Goal: Task Accomplishment & Management: Use online tool/utility

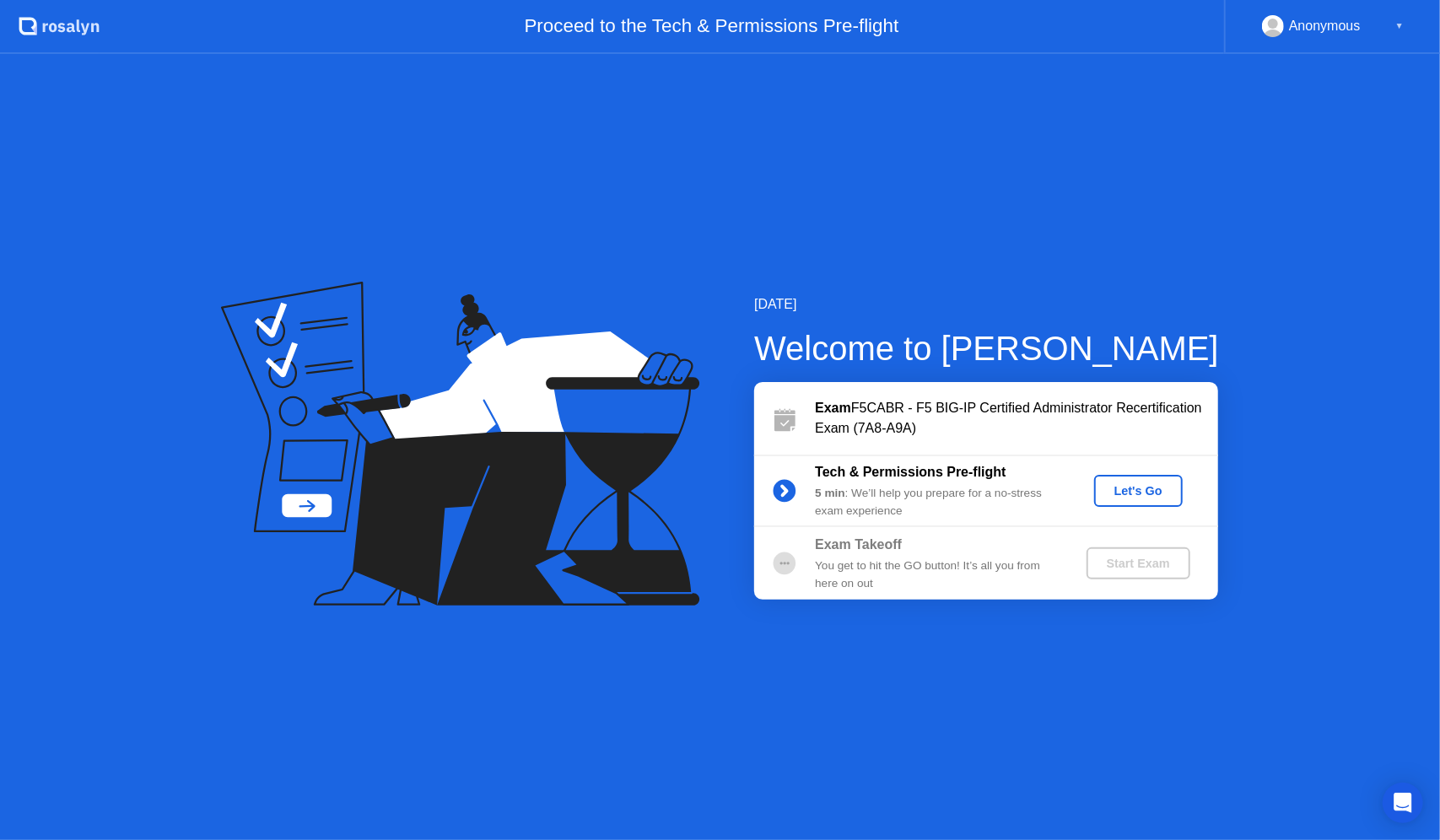
click at [1123, 491] on div "Let's Go" at bounding box center [1137, 491] width 75 height 13
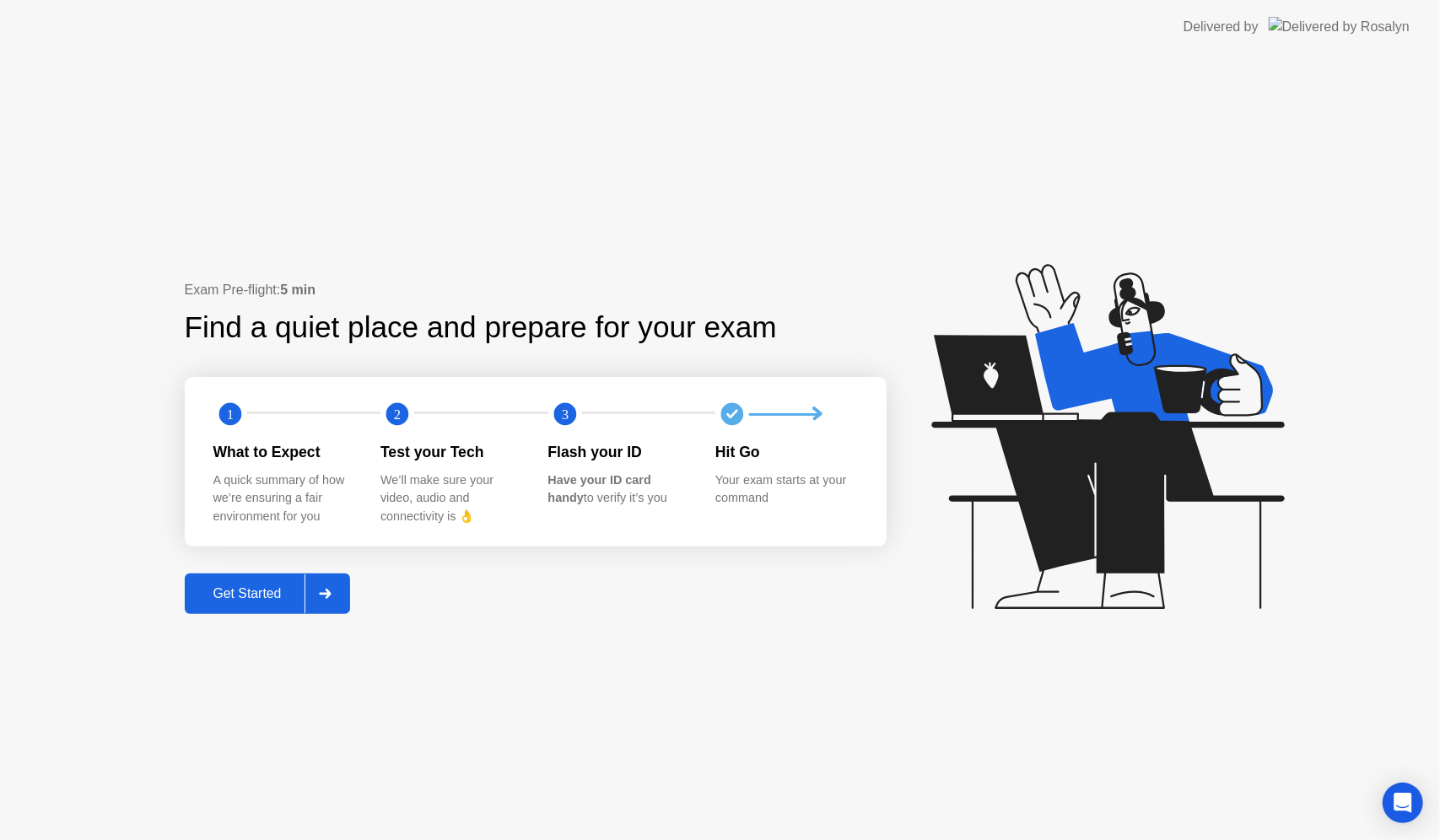
click at [279, 589] on div "Get Started" at bounding box center [248, 593] width 115 height 15
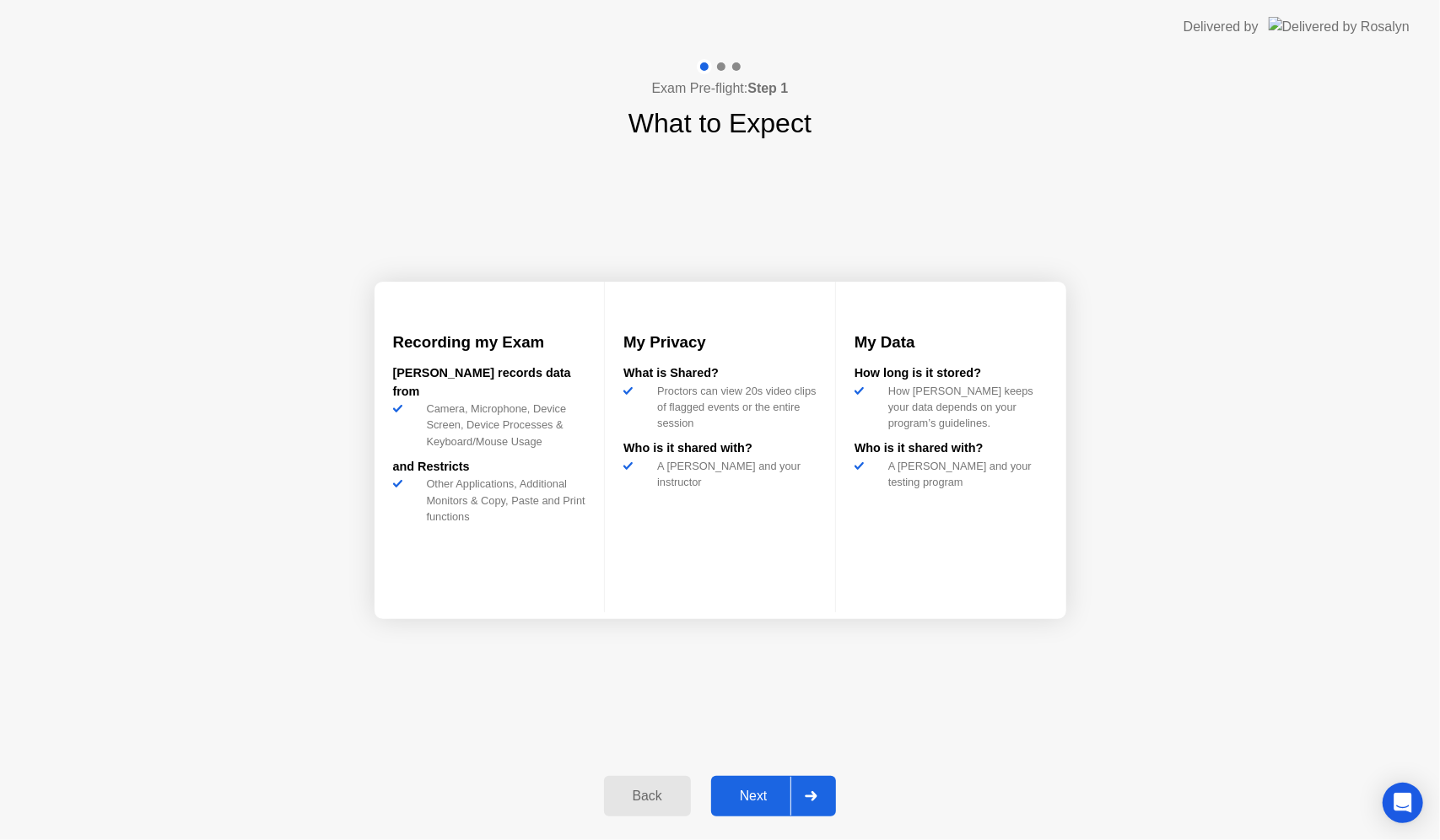
click at [768, 793] on div "Next" at bounding box center [753, 796] width 75 height 15
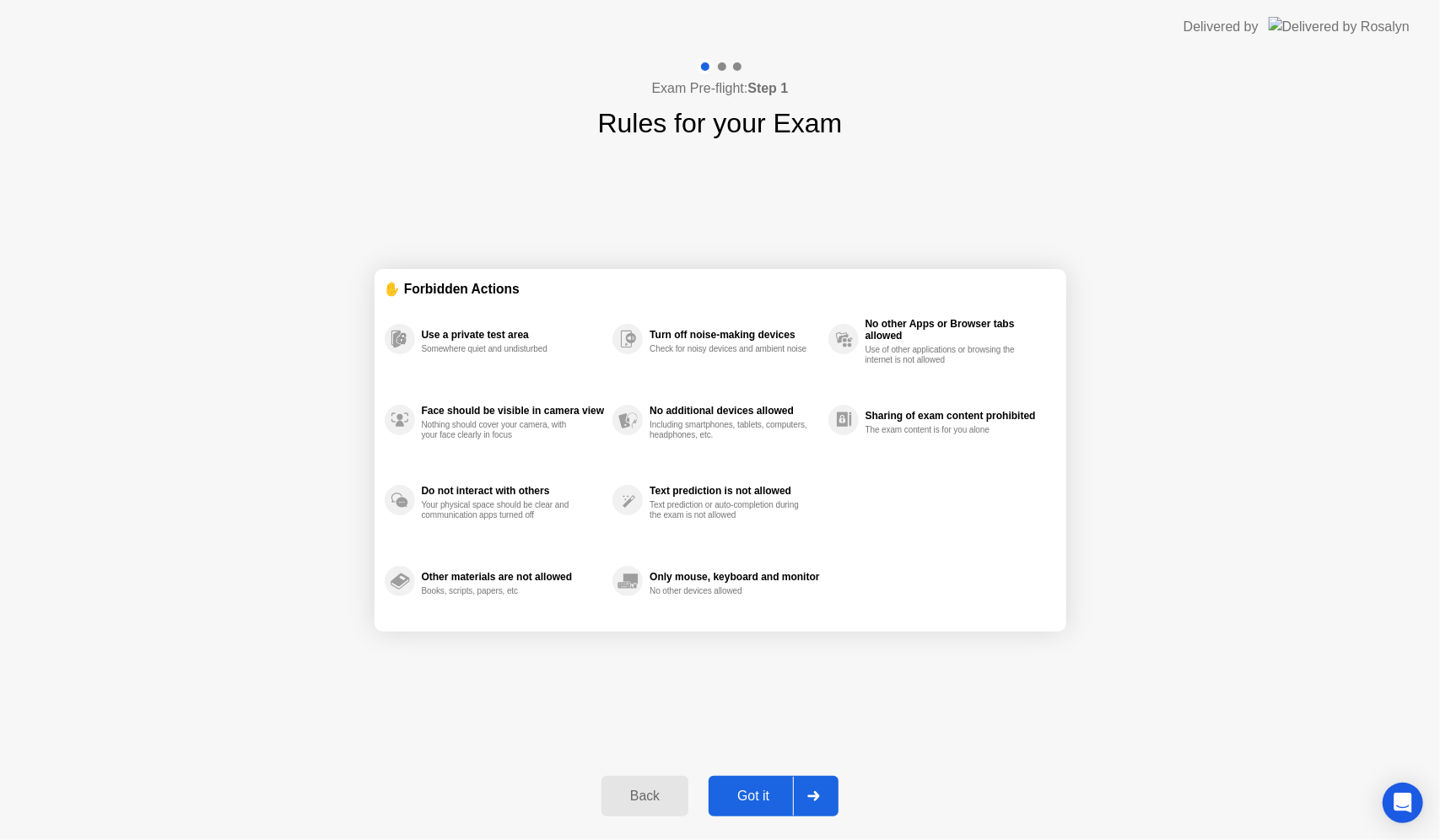
click at [769, 793] on div "Got it" at bounding box center [752, 796] width 79 height 15
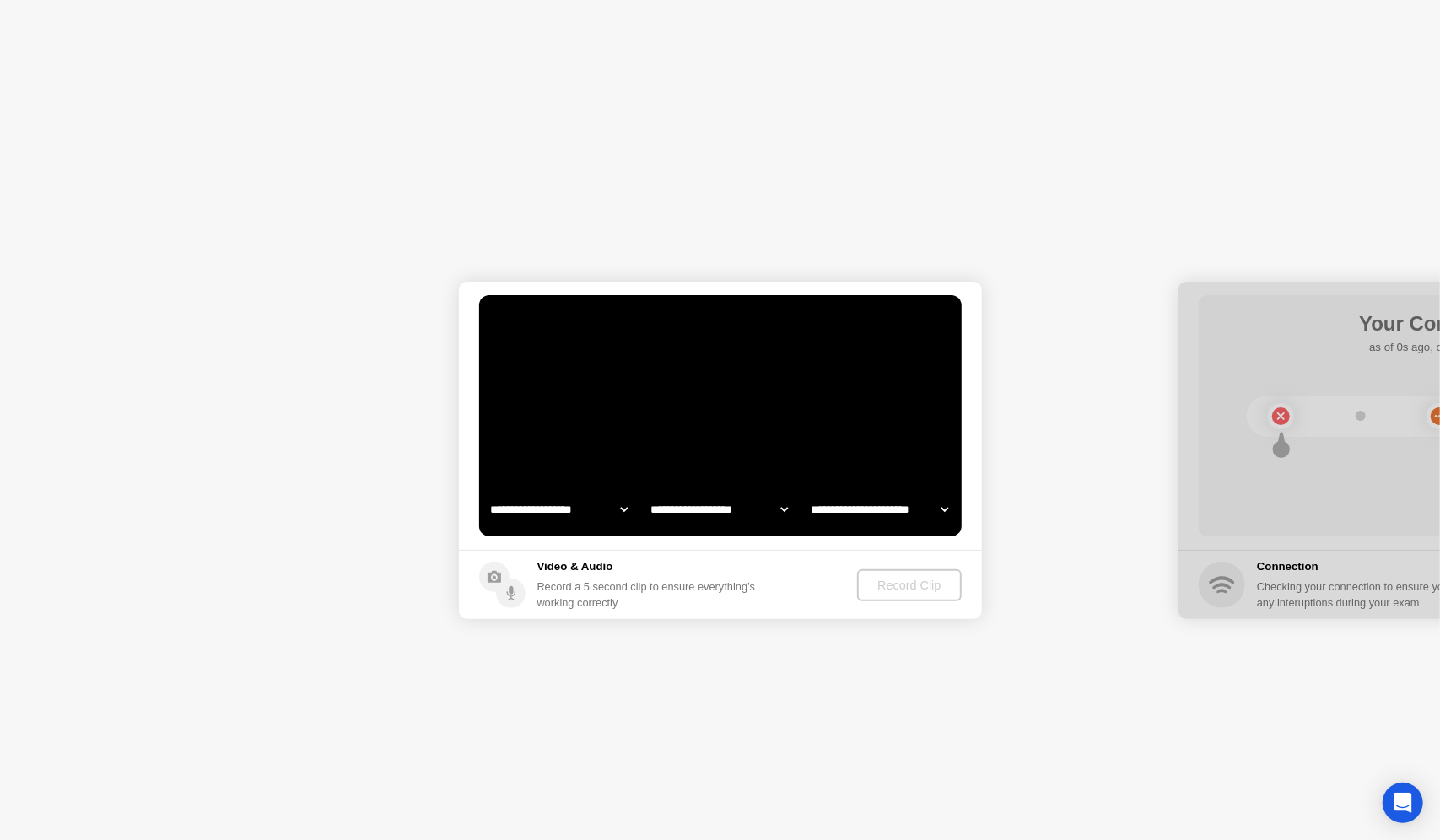
select select "**********"
select select "*******"
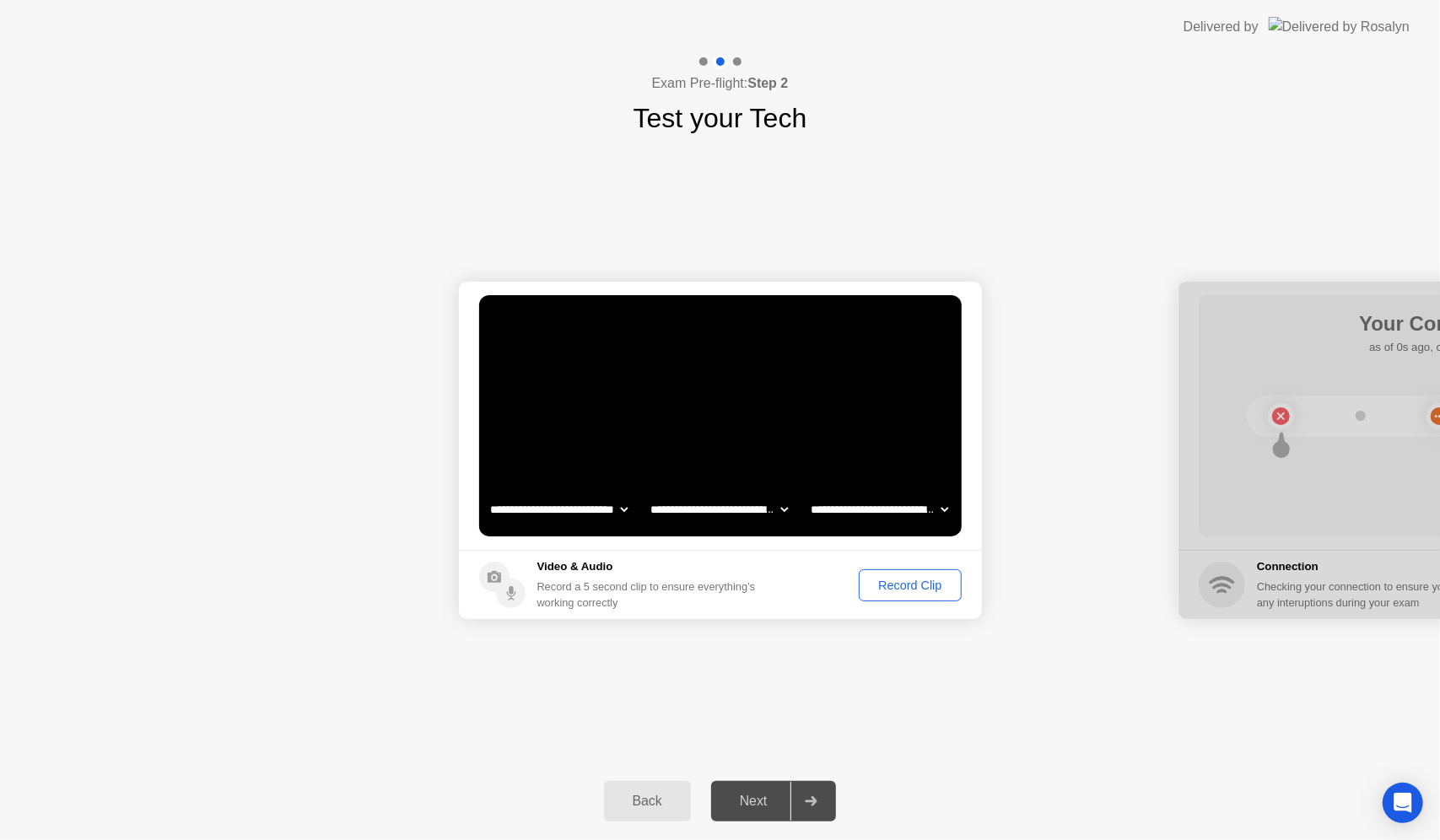
click at [898, 590] on div "Record Clip" at bounding box center [909, 585] width 90 height 13
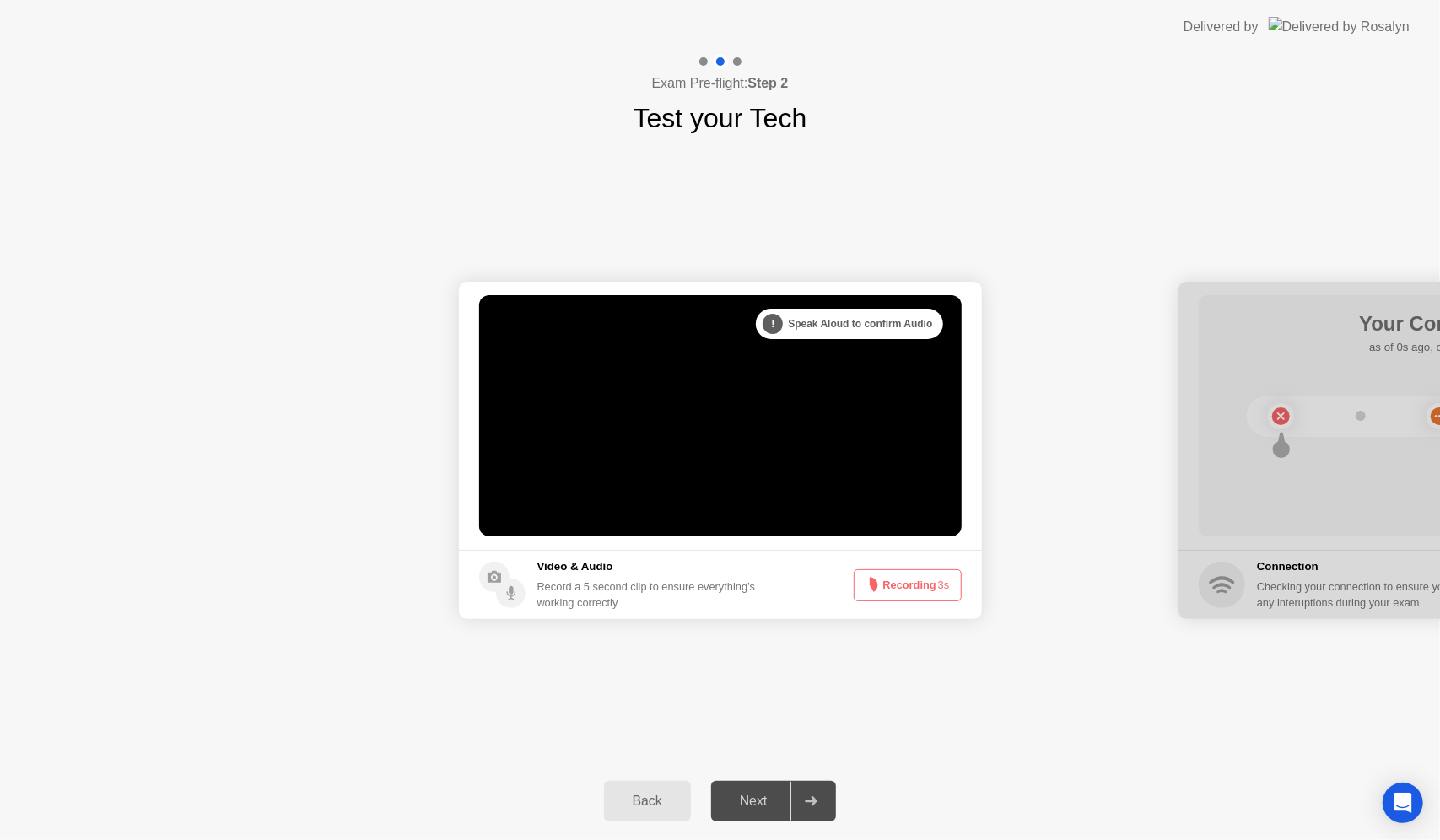
click at [898, 590] on button "Recording 3s" at bounding box center [908, 585] width 108 height 32
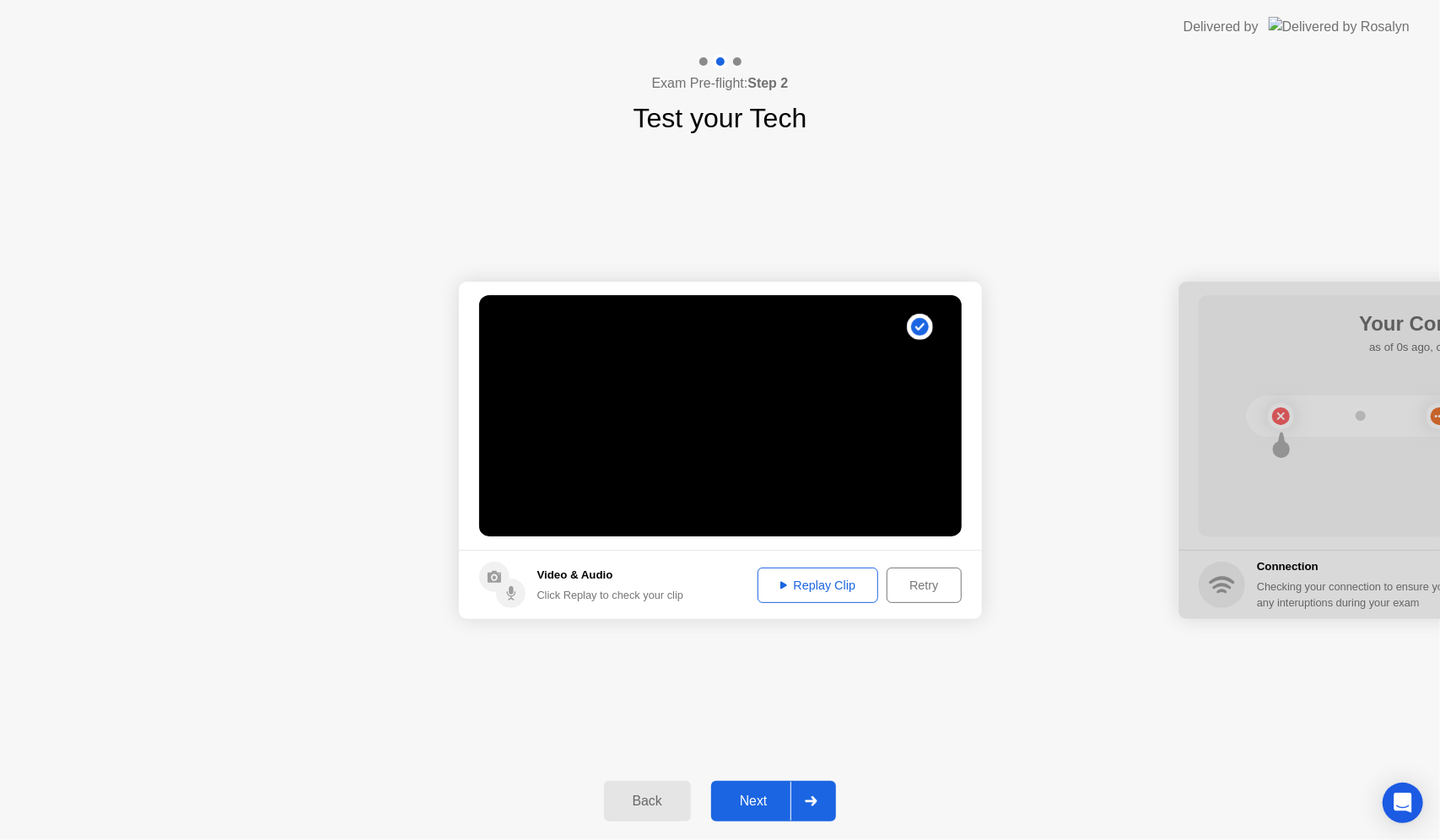
click at [840, 585] on div "Replay Clip" at bounding box center [818, 585] width 110 height 13
click at [777, 801] on div "Next" at bounding box center [753, 800] width 75 height 15
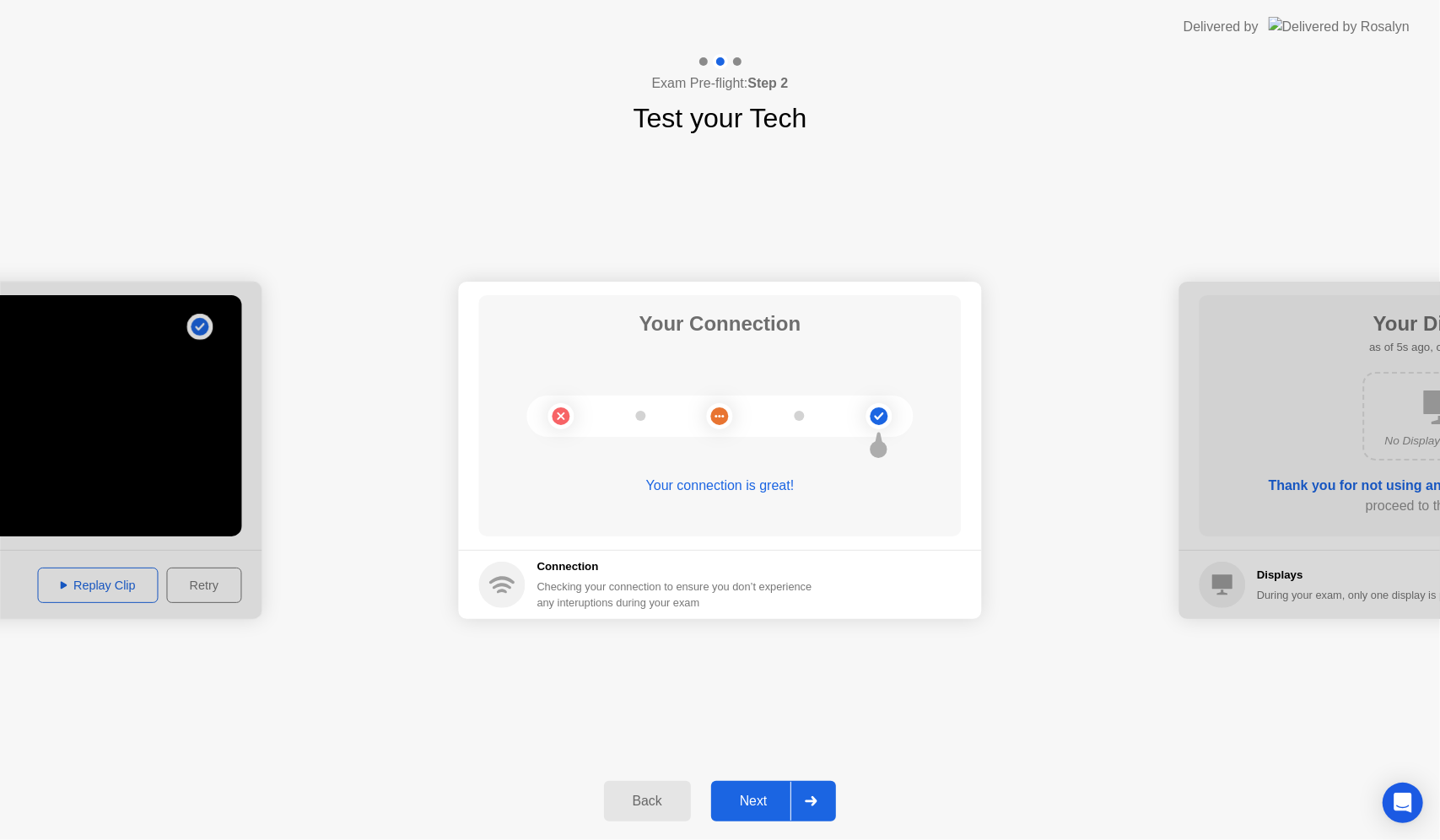
click at [779, 796] on div "Next" at bounding box center [753, 800] width 75 height 15
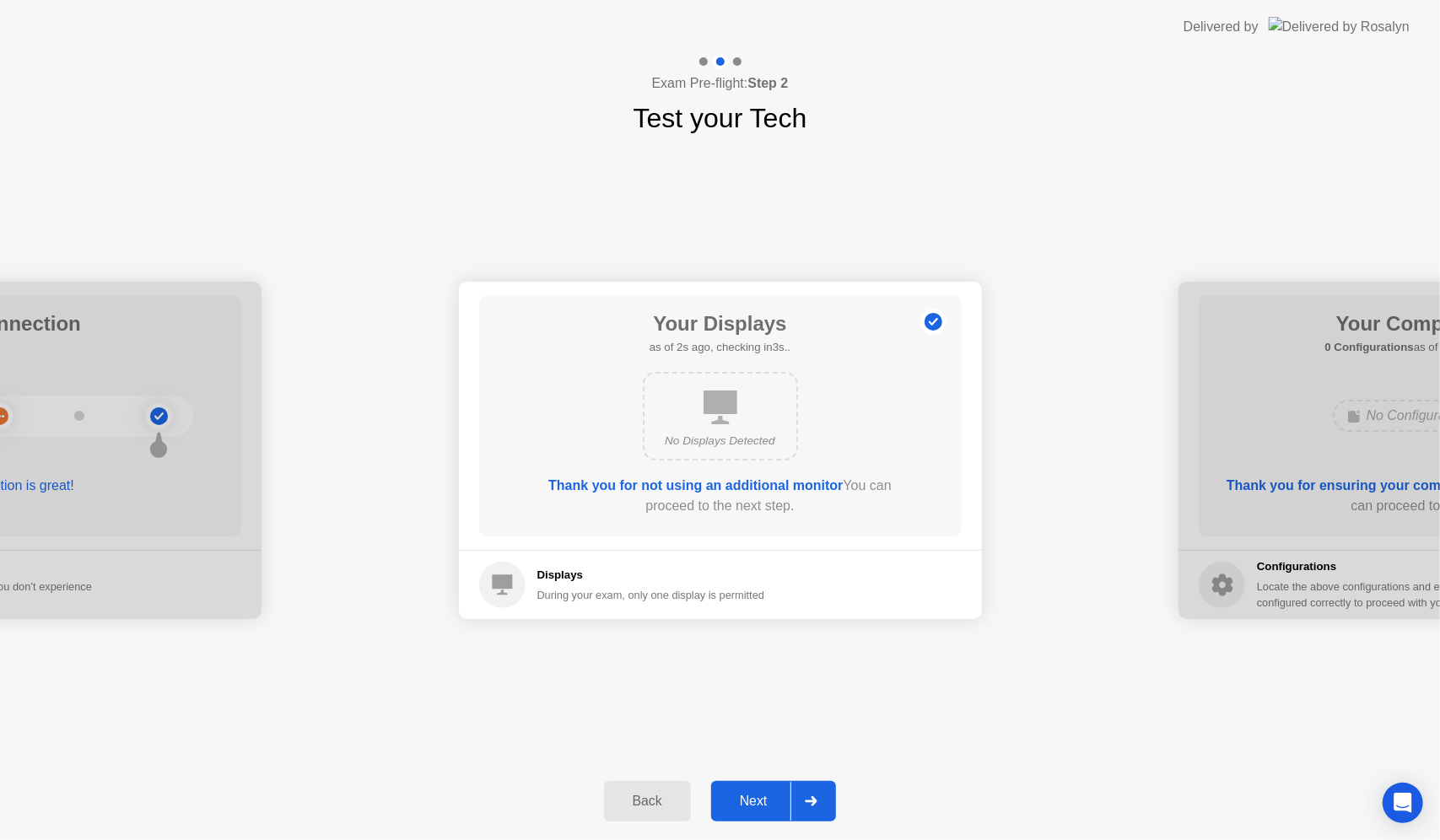
click at [779, 796] on div "Next" at bounding box center [753, 800] width 75 height 15
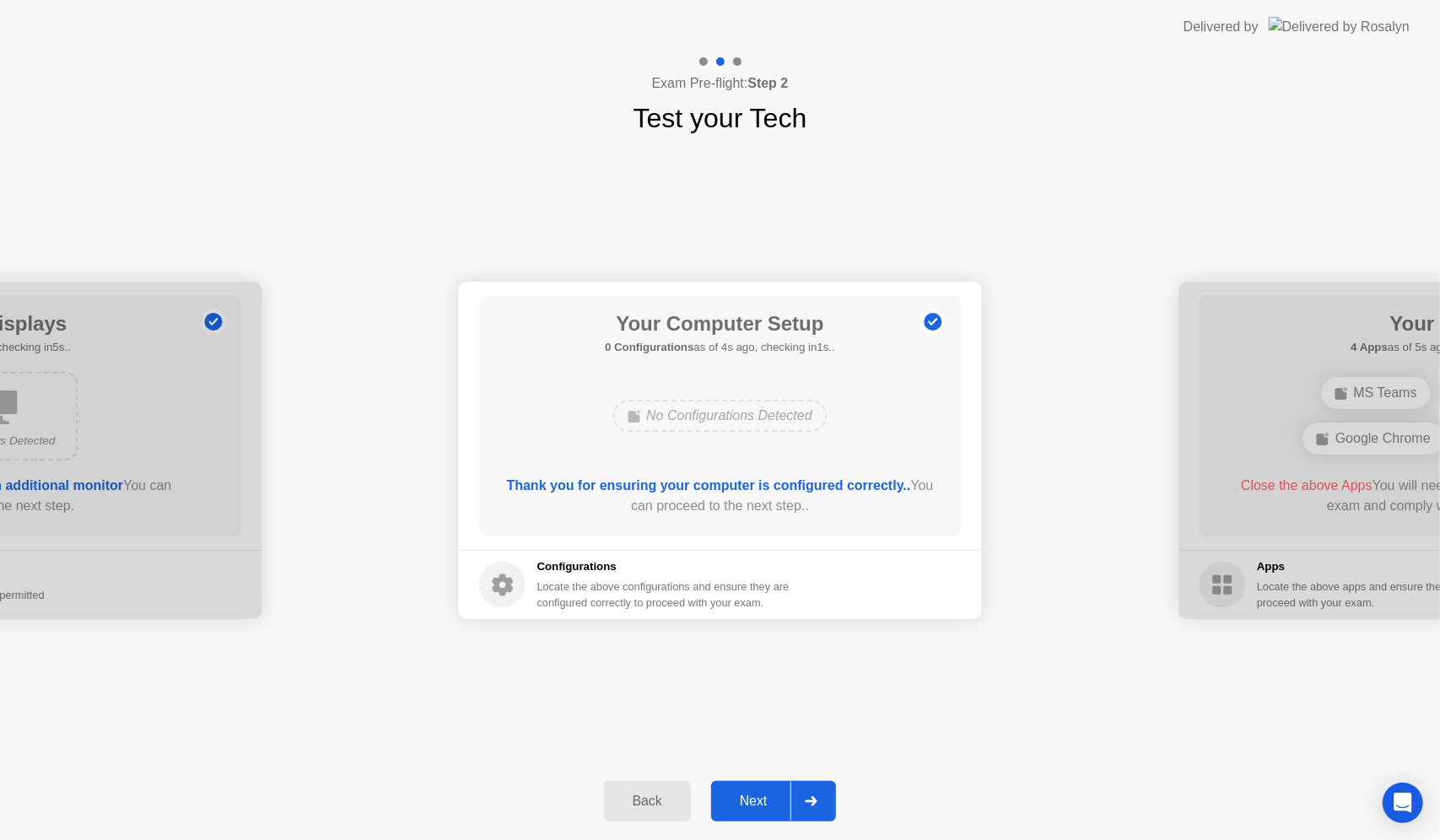
click at [749, 799] on div "Next" at bounding box center [753, 800] width 75 height 15
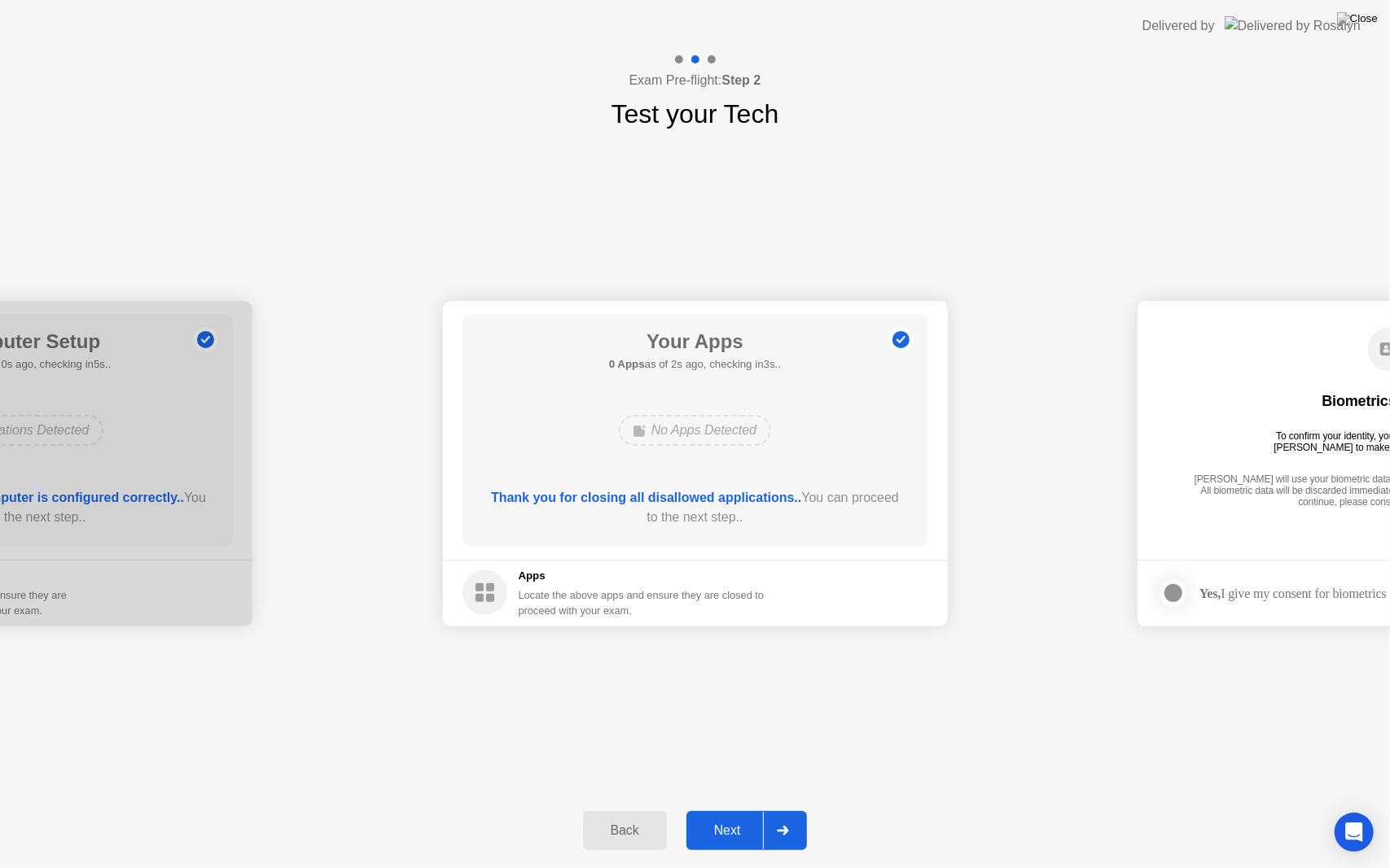
click at [728, 810] on div "Next" at bounding box center [727, 830] width 73 height 15
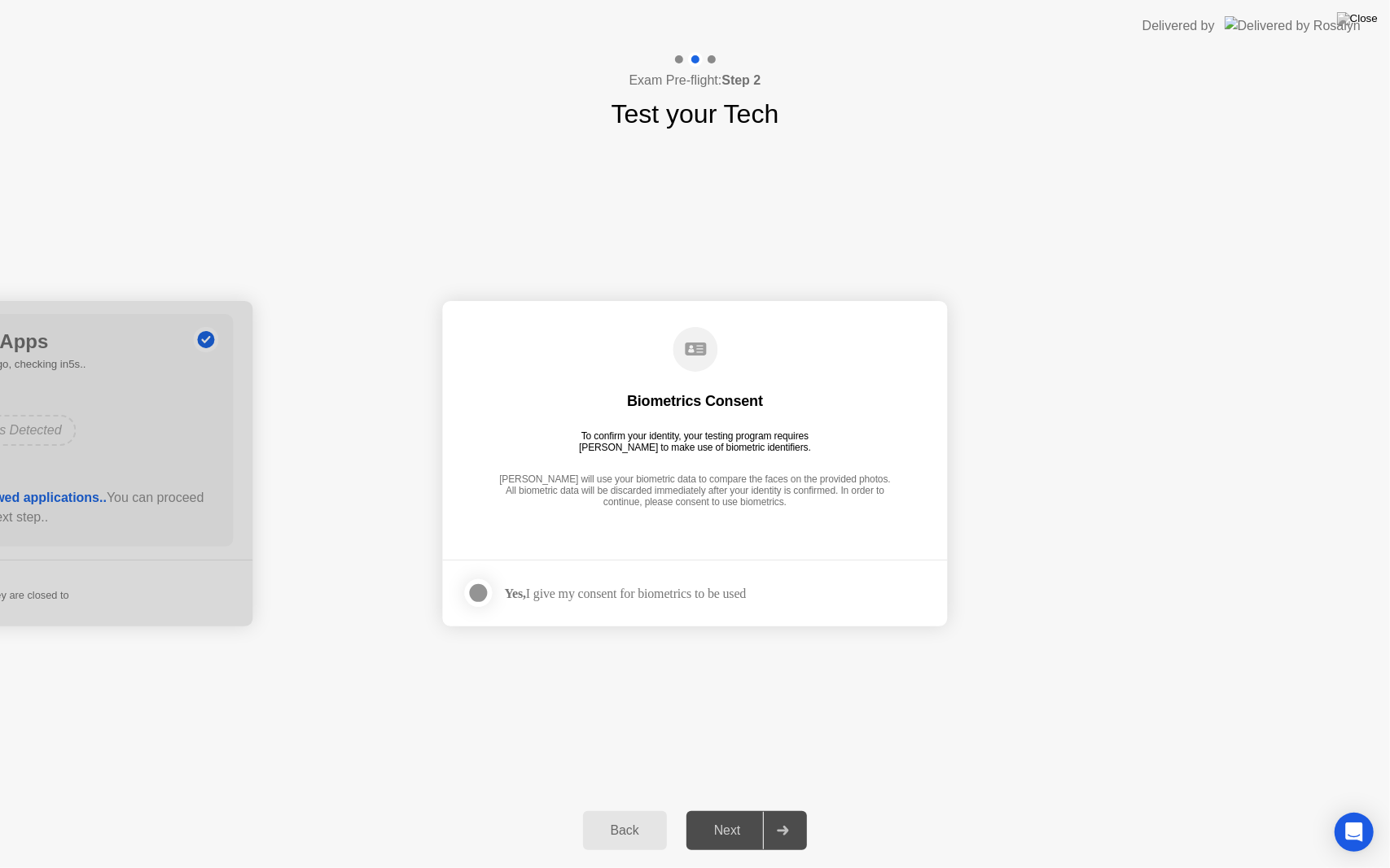
click at [482, 591] on div at bounding box center [479, 593] width 20 height 20
click at [745, 810] on div "Next" at bounding box center [727, 830] width 73 height 15
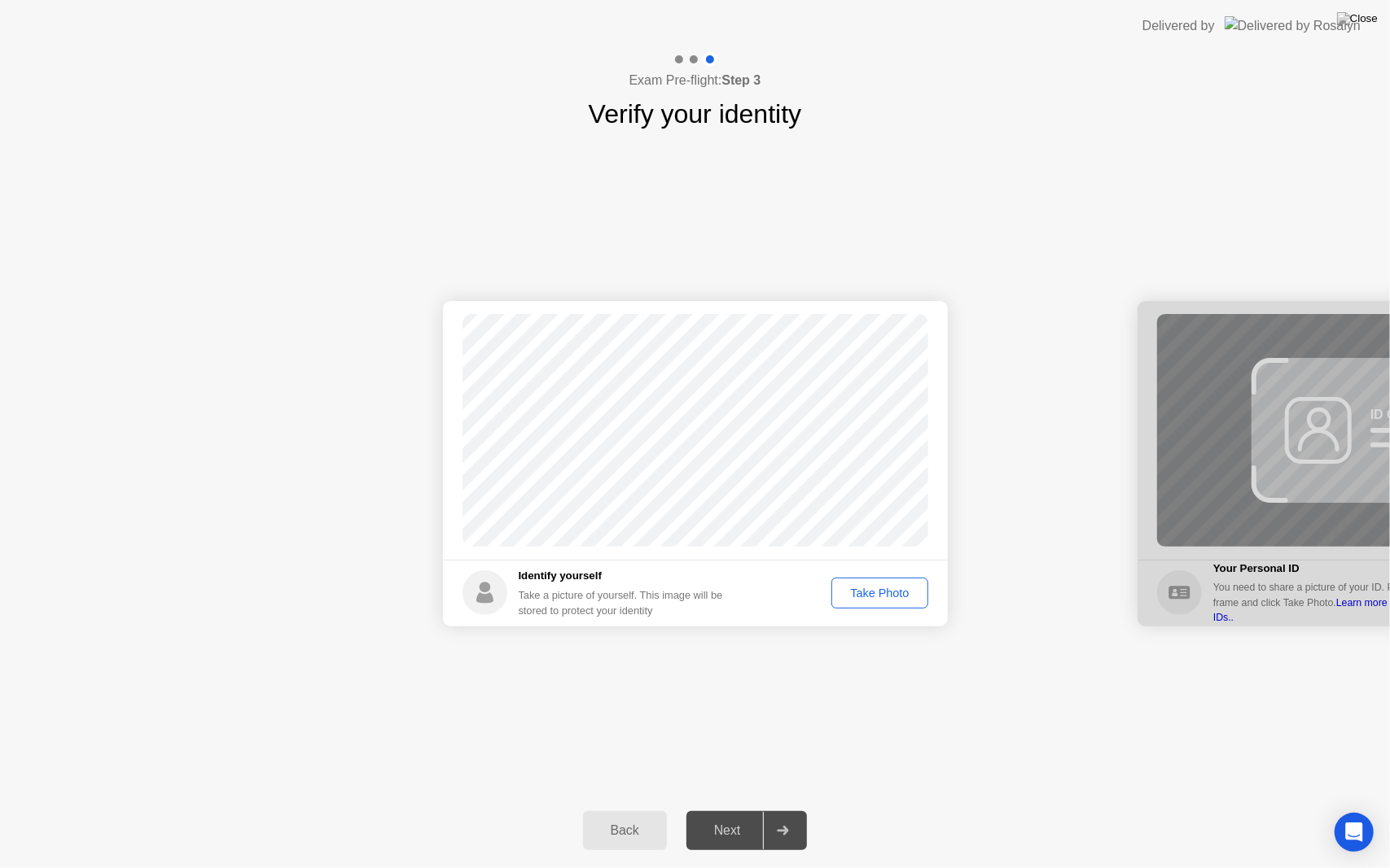
click at [891, 599] on div "Take Photo" at bounding box center [879, 592] width 85 height 13
click at [745, 810] on div "Next" at bounding box center [727, 830] width 73 height 15
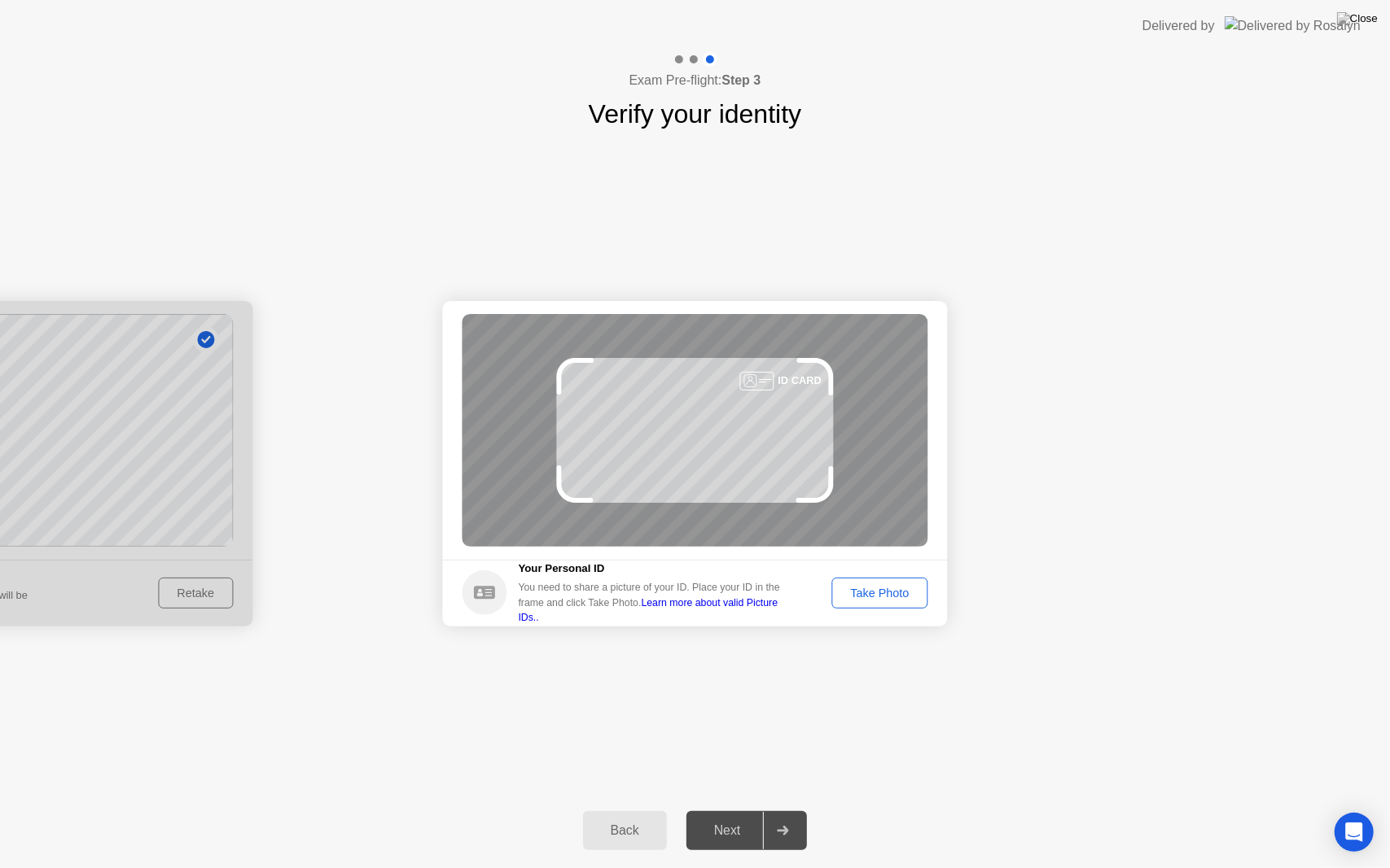
click at [882, 594] on div "Take Photo" at bounding box center [879, 592] width 85 height 13
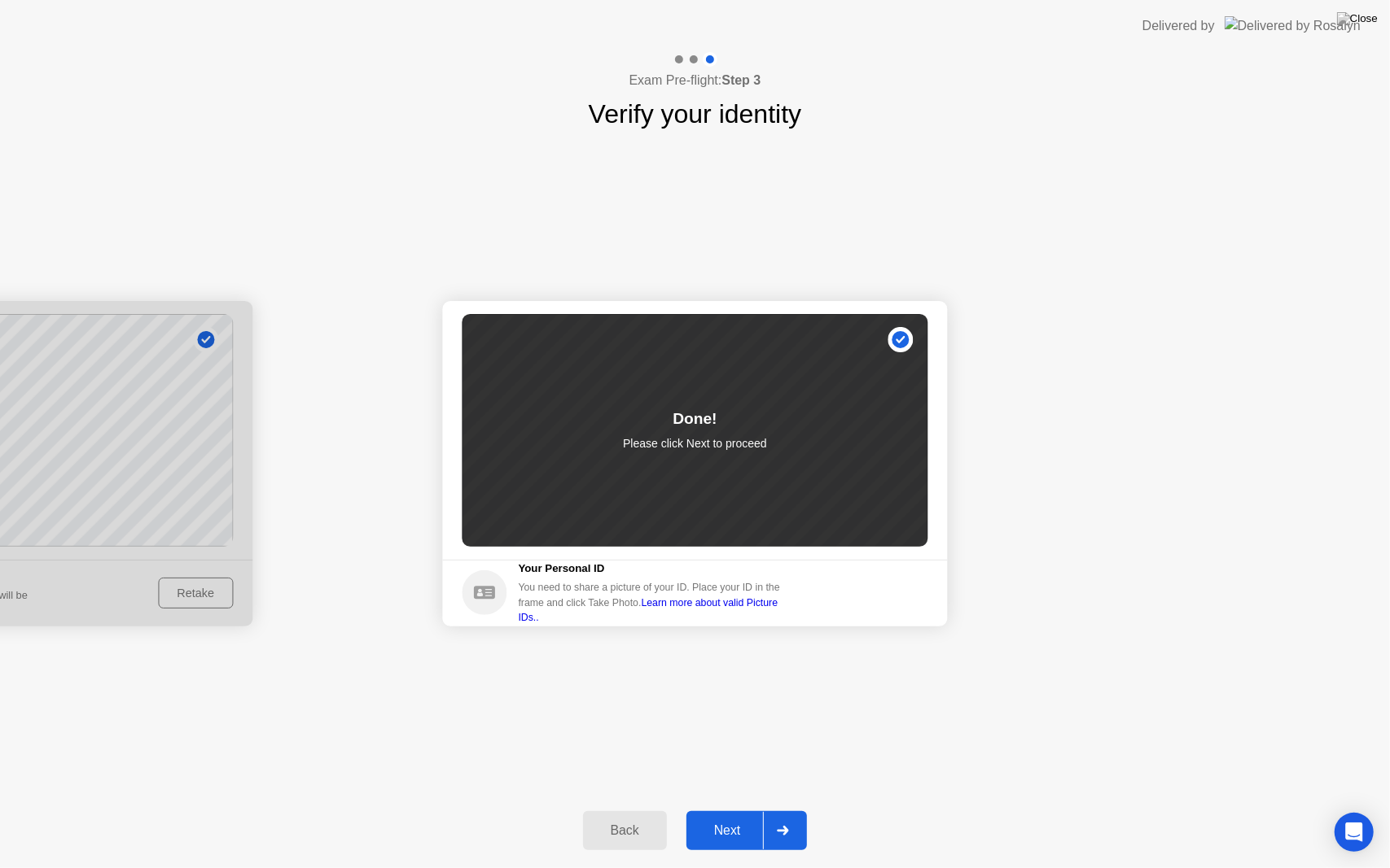
click at [737, 810] on button "Next" at bounding box center [747, 831] width 122 height 39
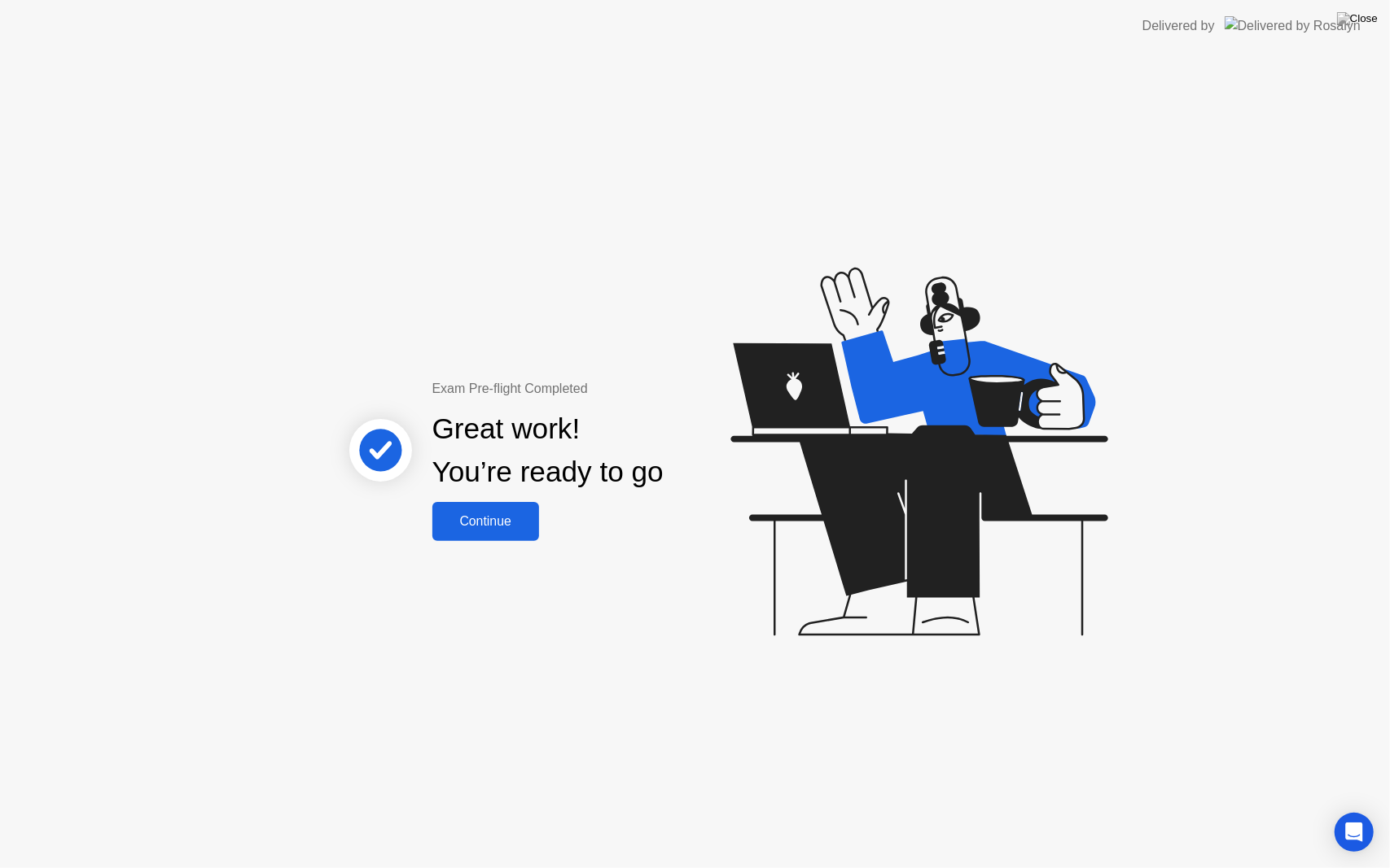
click at [509, 519] on div "Continue" at bounding box center [485, 521] width 97 height 15
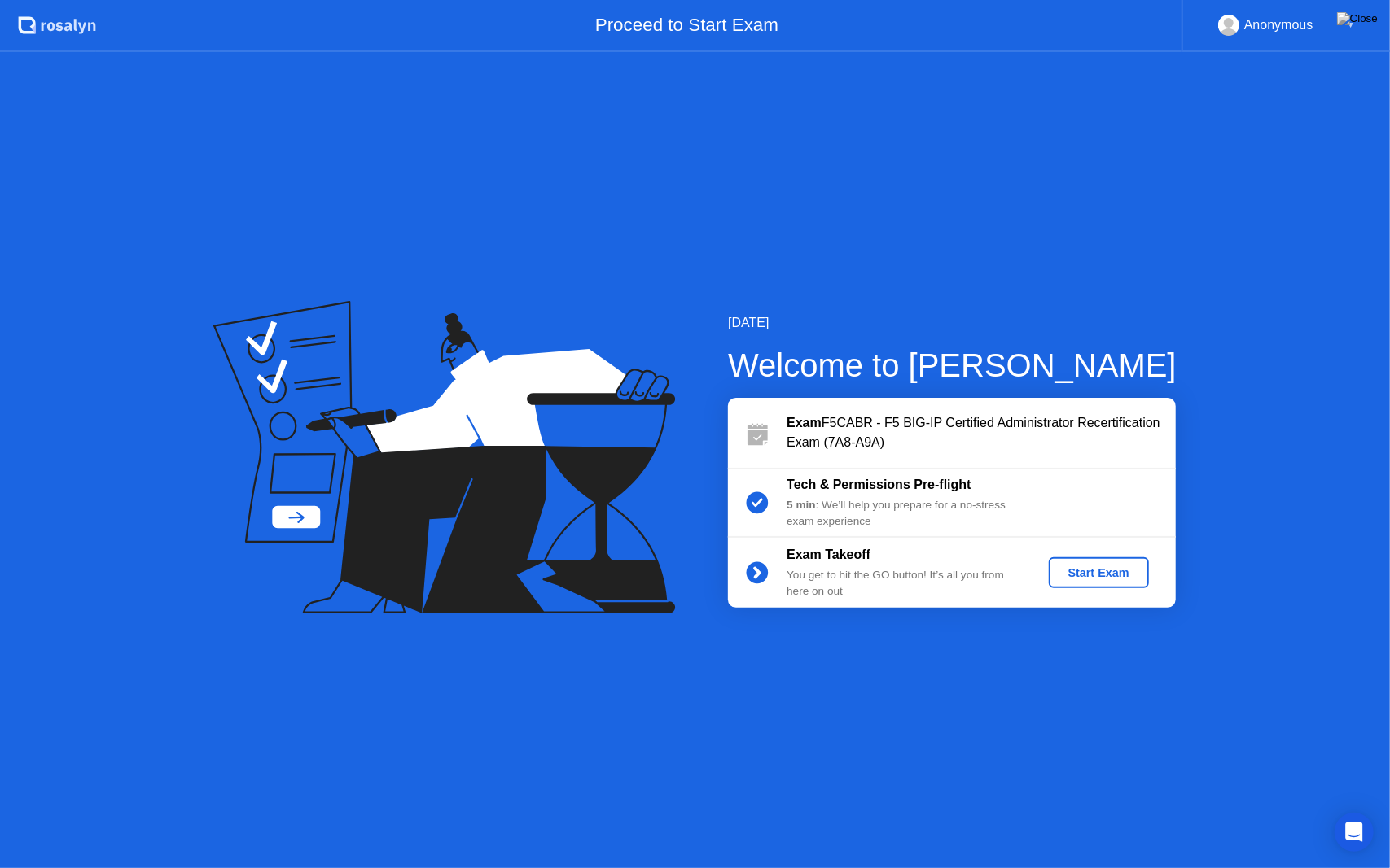
click at [1078, 573] on div "Start Exam" at bounding box center [1099, 573] width 87 height 13
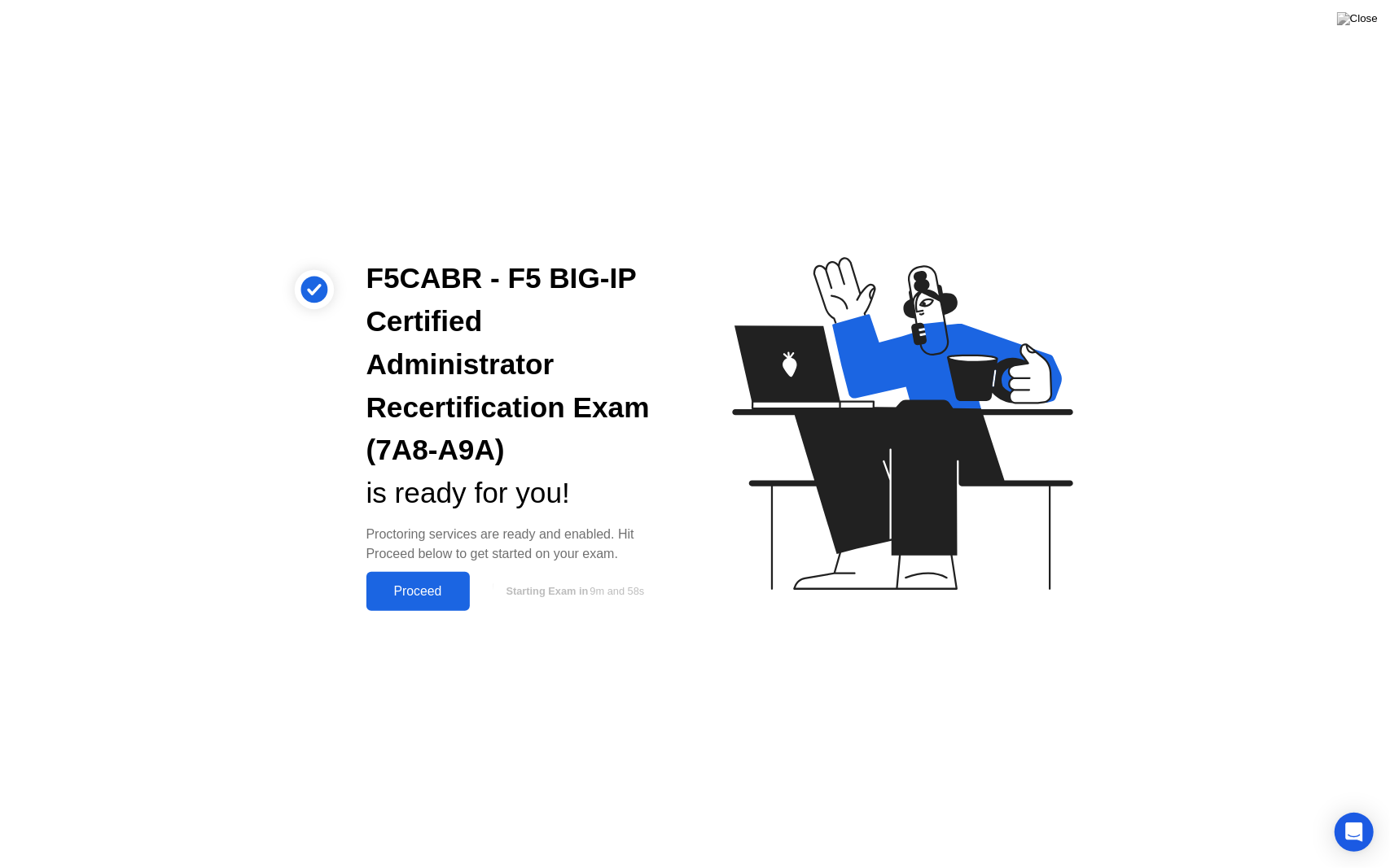
click at [410, 594] on div "Proceed" at bounding box center [417, 592] width 93 height 15
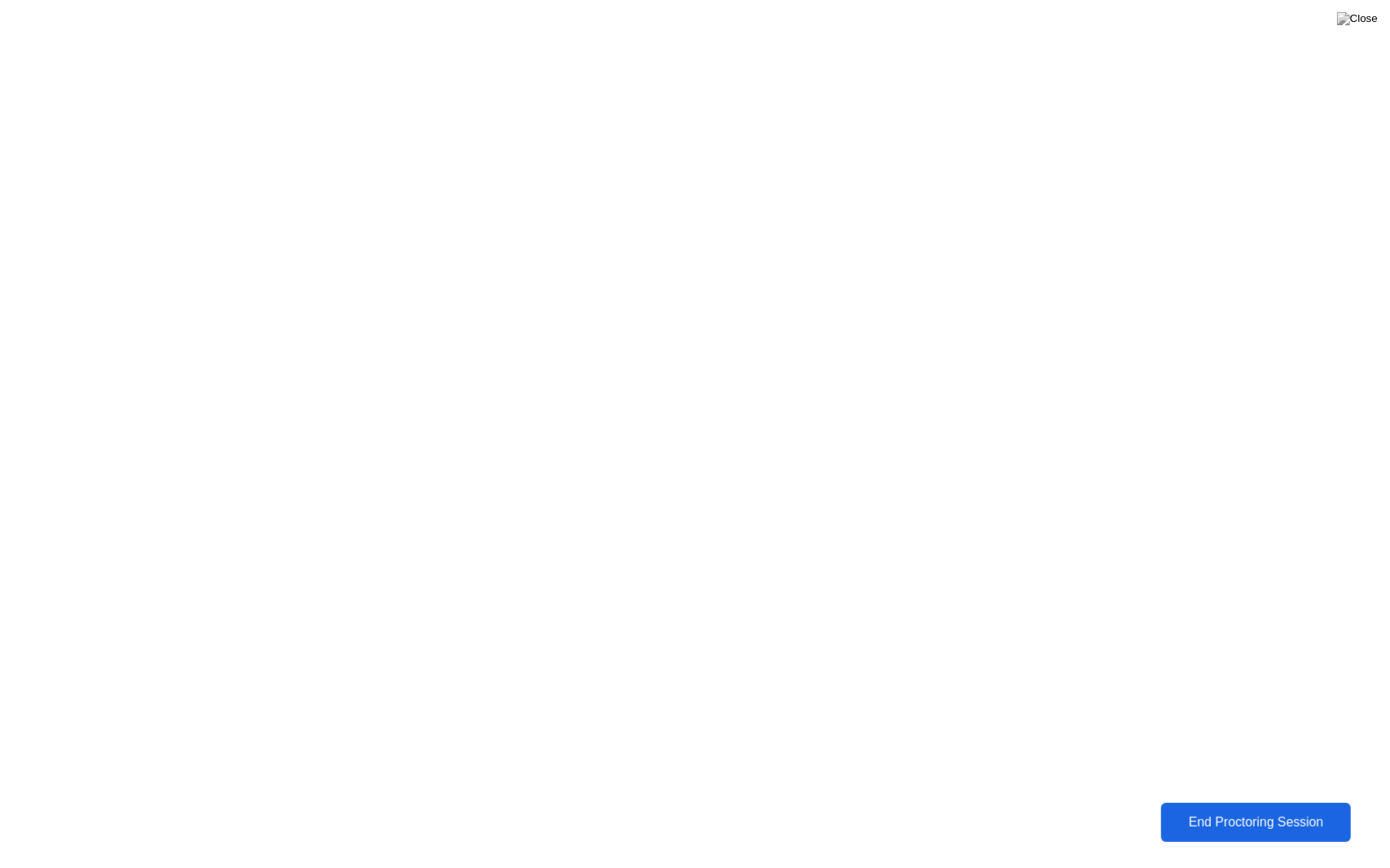
click at [1293, 810] on div "End Proctoring Session" at bounding box center [1256, 822] width 181 height 15
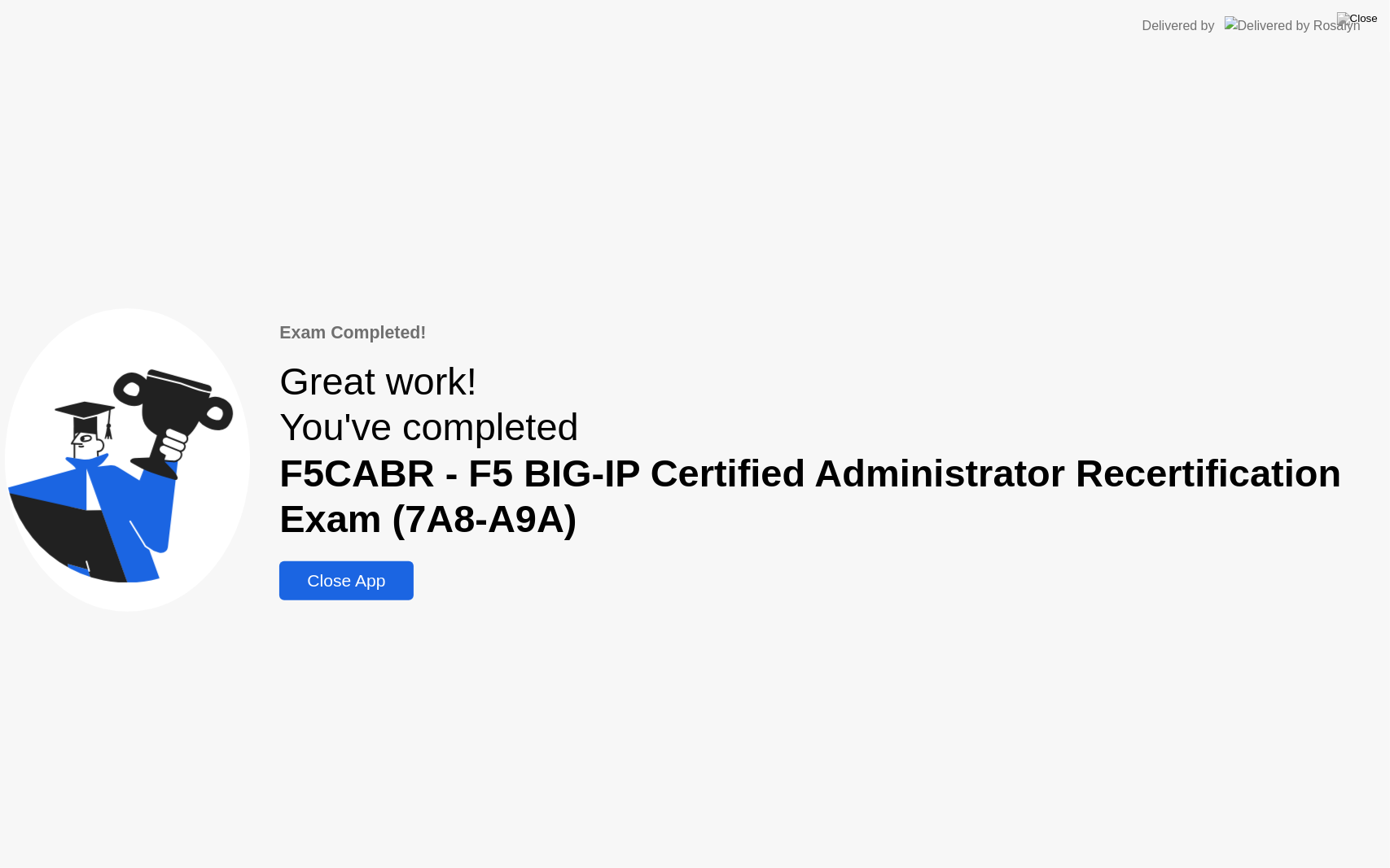
click at [338, 583] on div "Close App" at bounding box center [346, 580] width 123 height 20
